Goal: Task Accomplishment & Management: Use online tool/utility

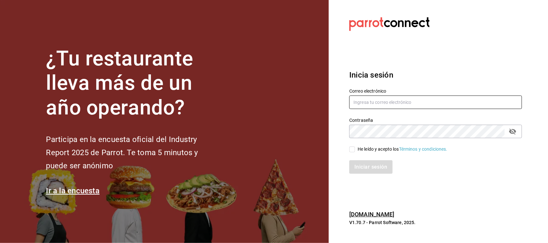
type input "[EMAIL_ADDRESS][PERSON_NAME][PERSON_NAME][DOMAIN_NAME]"
click at [354, 150] on input "He leído y acepto los Términos y condiciones." at bounding box center [352, 150] width 6 height 6
checkbox input "true"
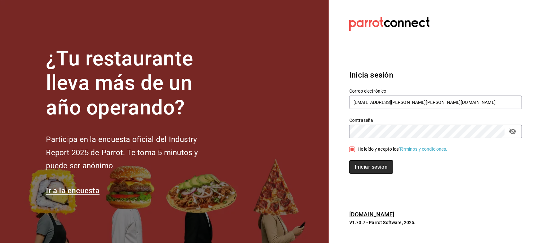
click at [361, 163] on button "Iniciar sesión" at bounding box center [371, 167] width 44 height 13
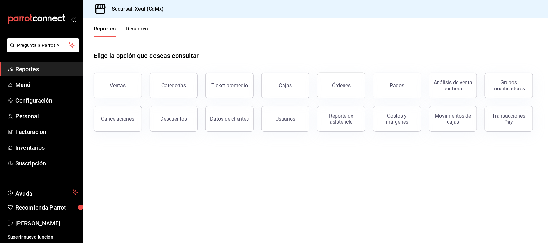
click at [341, 89] on button "Órdenes" at bounding box center [341, 86] width 48 height 26
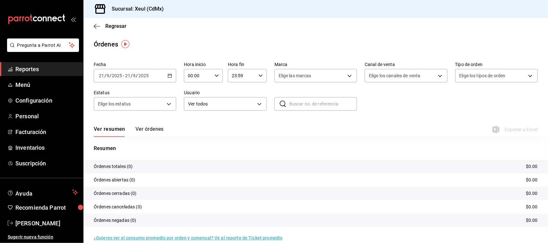
click at [170, 75] on icon "button" at bounding box center [170, 76] width 4 height 4
click at [124, 107] on span "Ayer" at bounding box center [124, 109] width 50 height 7
drag, startPoint x: 519, startPoint y: 126, endPoint x: 523, endPoint y: 99, distance: 26.9
click at [523, 101] on div "Fecha 2025-09-20 20 / 9 / 2025 - 2025-09-20 20 / 9 / 2025 Hora inicio 00:00 Hor…" at bounding box center [316, 150] width 465 height 182
click at [505, 130] on span "Exportar a Excel" at bounding box center [516, 130] width 44 height 8
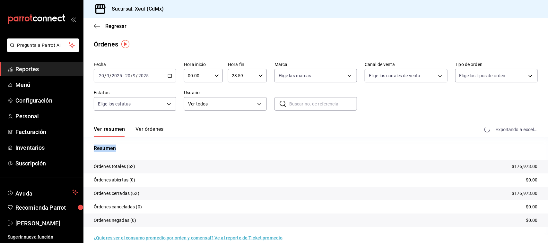
click at [505, 130] on div "Exportando a excel..." at bounding box center [512, 130] width 52 height 6
